Goal: Find specific page/section: Find specific page/section

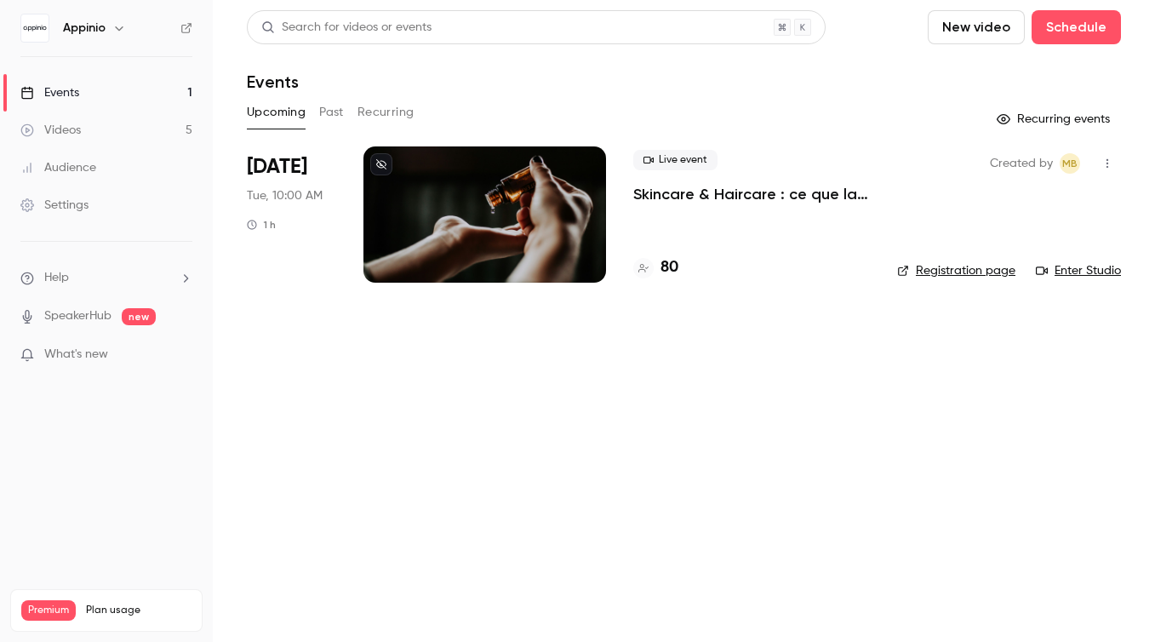
click at [793, 195] on p "Skincare & Haircare : ce que la Gen Z attend vraiment des marques" at bounding box center [751, 194] width 237 height 20
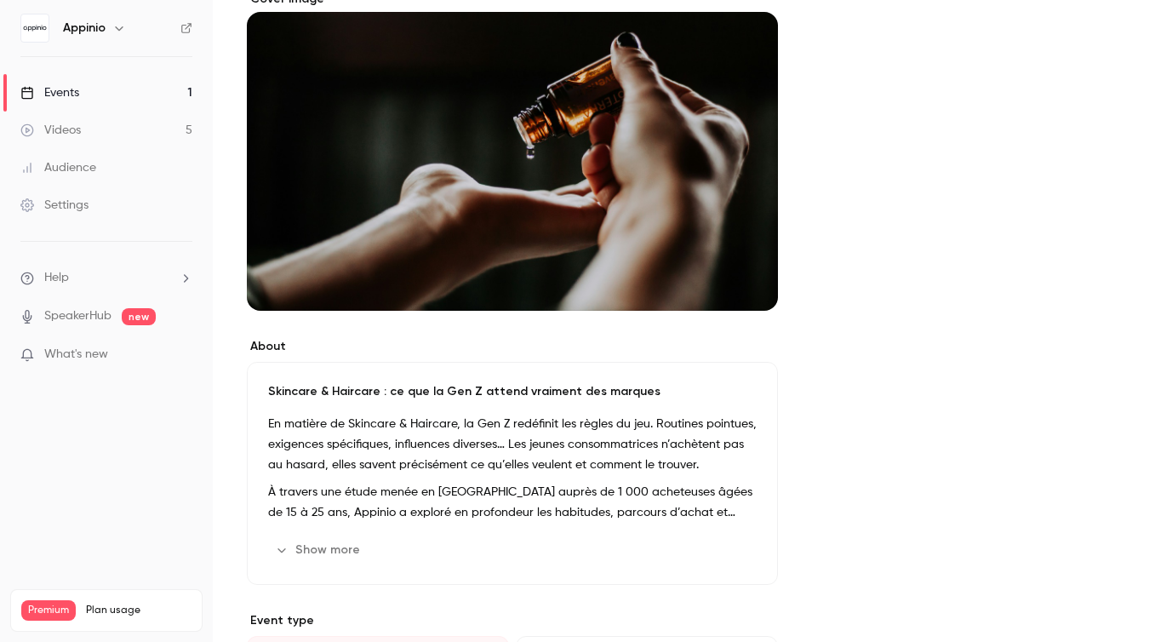
scroll to position [100, 0]
